Goal: Find specific page/section: Find specific page/section

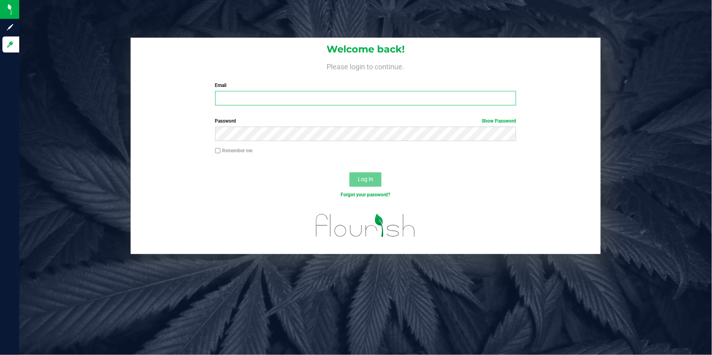
type input "[EMAIL_ADDRESS][DOMAIN_NAME]"
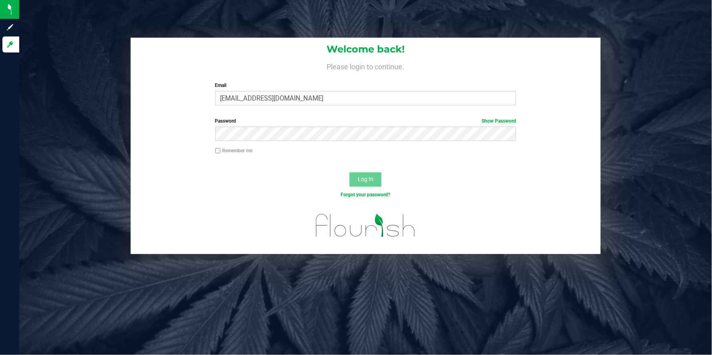
click at [369, 181] on span "Log In" at bounding box center [366, 179] width 16 height 6
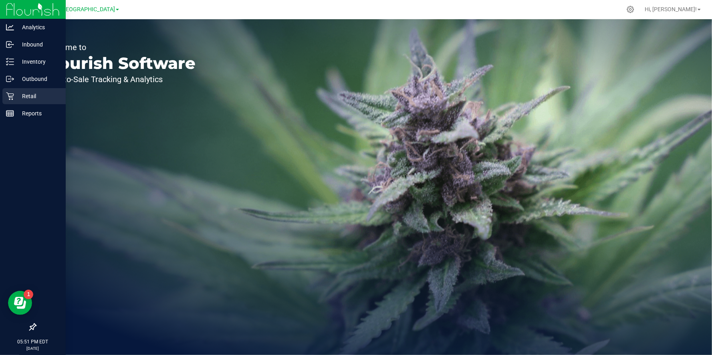
click at [29, 96] on p "Retail" at bounding box center [38, 96] width 48 height 10
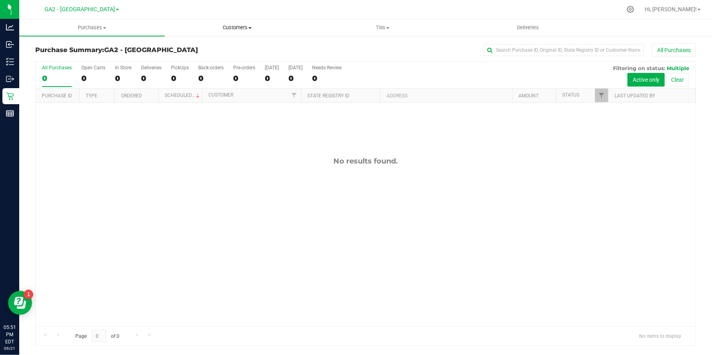
click at [236, 32] on uib-tab-heading "Customers All customers Add a new customer All physicians" at bounding box center [237, 28] width 145 height 16
click at [212, 48] on span "All customers" at bounding box center [194, 48] width 58 height 7
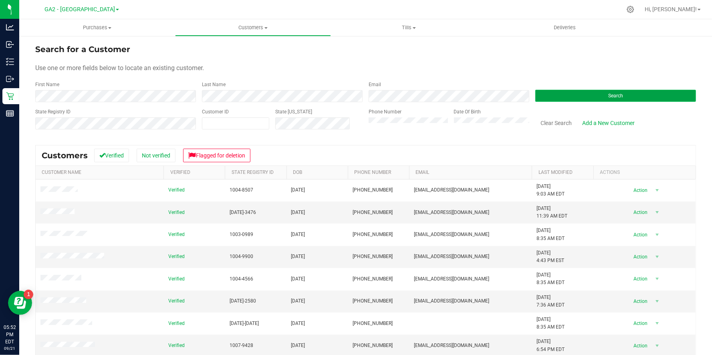
click at [566, 97] on button "Search" at bounding box center [616, 96] width 161 height 12
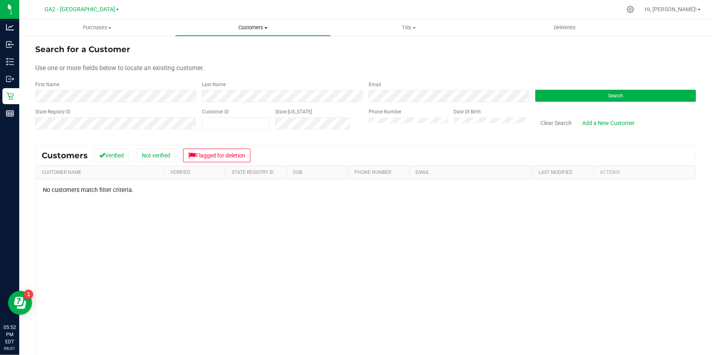
click at [251, 31] on uib-tab-heading "Customers All customers Add a new customer All physicians" at bounding box center [253, 28] width 155 height 16
click at [251, 35] on uib-tab-heading "Customers All customers Add a new customer All physicians" at bounding box center [253, 27] width 156 height 17
click at [565, 110] on div "Clear Search Add a New Customer" at bounding box center [612, 122] width 167 height 28
click at [592, 90] on button "Search" at bounding box center [616, 96] width 161 height 12
click at [576, 94] on button "Search" at bounding box center [616, 96] width 161 height 12
